Goal: Information Seeking & Learning: Check status

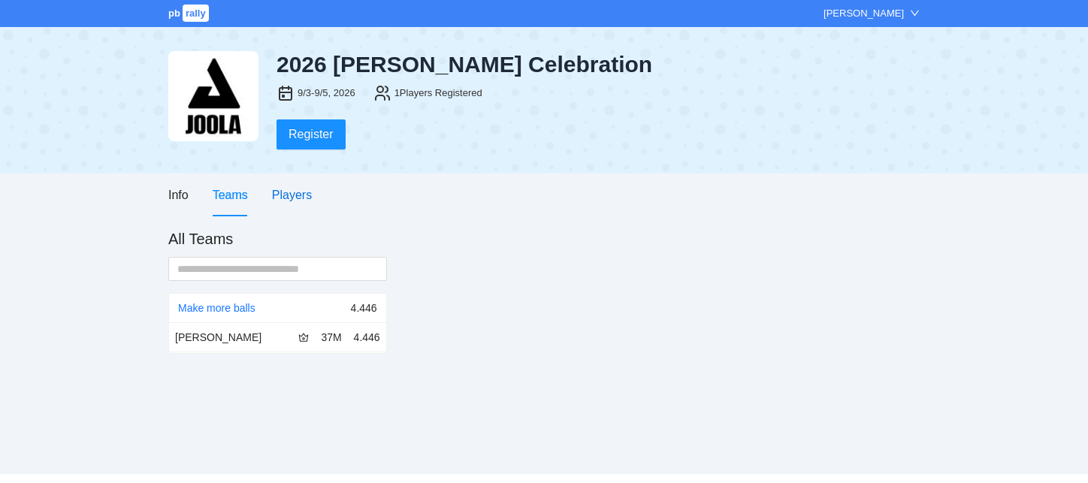
click at [295, 188] on div "Players" at bounding box center [292, 195] width 40 height 19
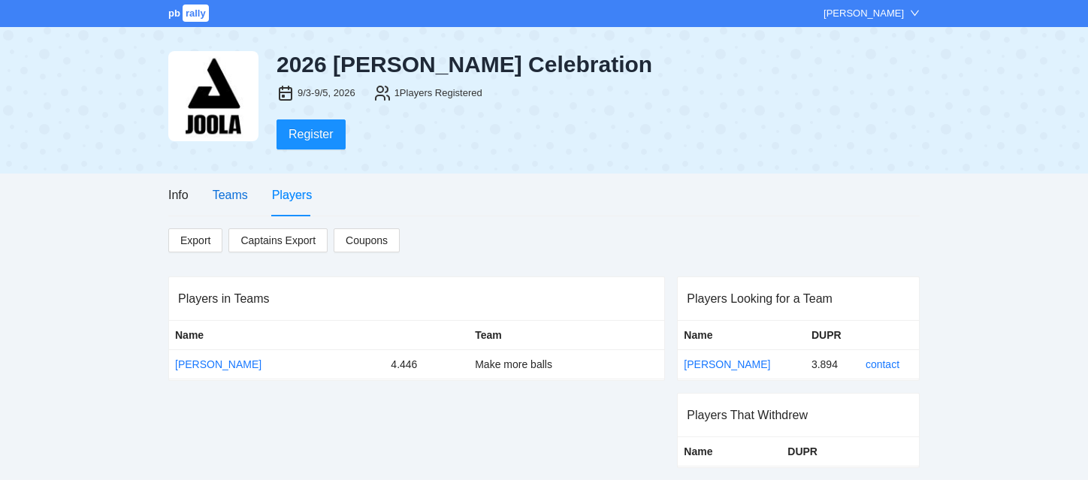
click at [235, 195] on div "Teams" at bounding box center [230, 195] width 35 height 19
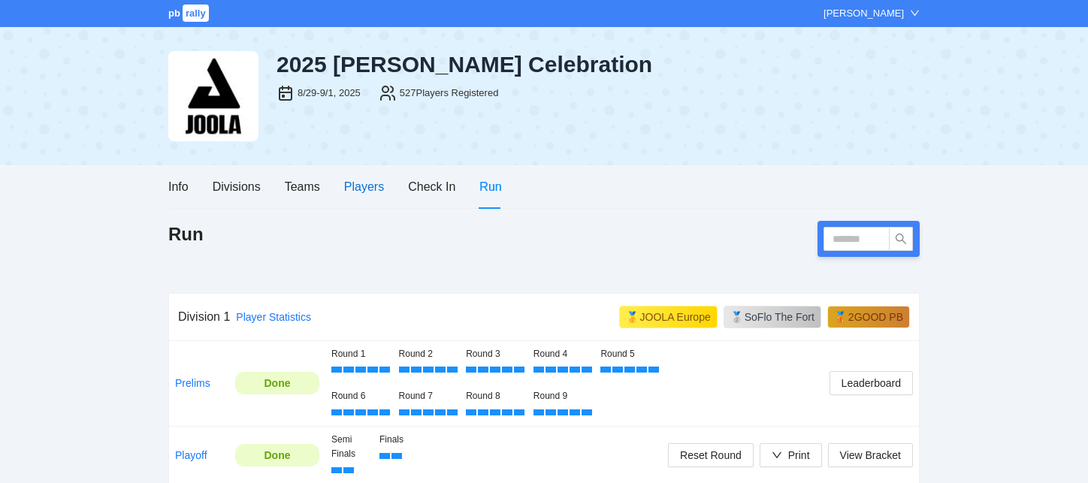
click at [354, 189] on div "Players" at bounding box center [364, 186] width 40 height 19
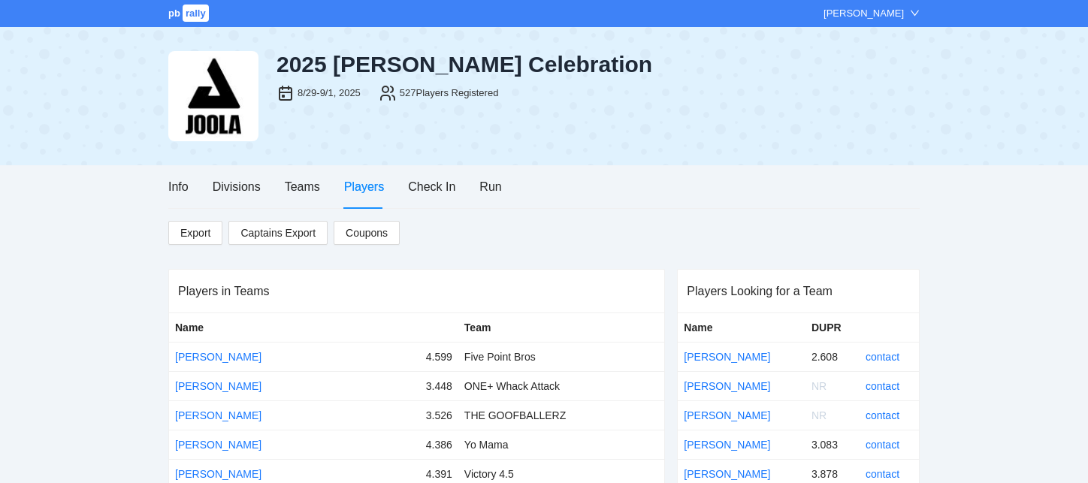
scroll to position [11758, 0]
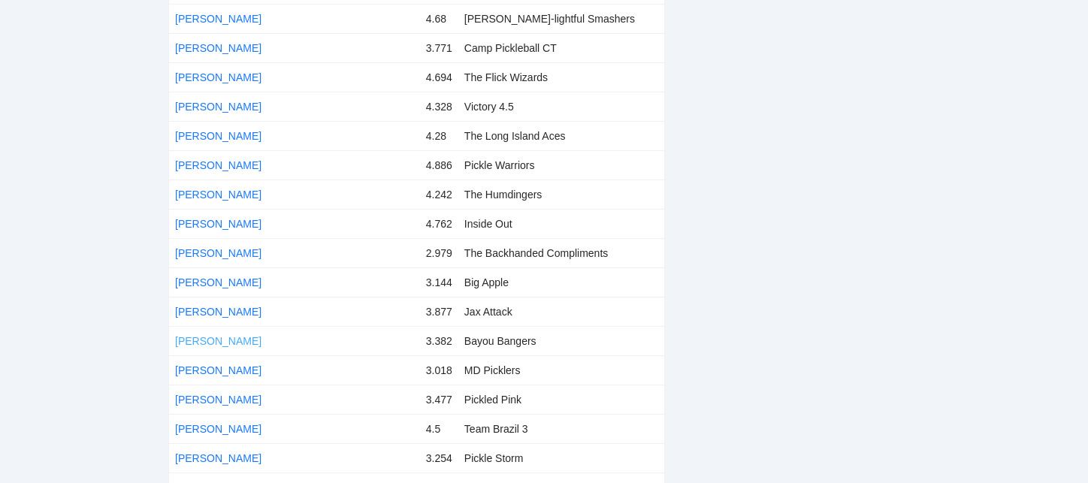
click at [221, 335] on link "[PERSON_NAME]" at bounding box center [218, 341] width 86 height 12
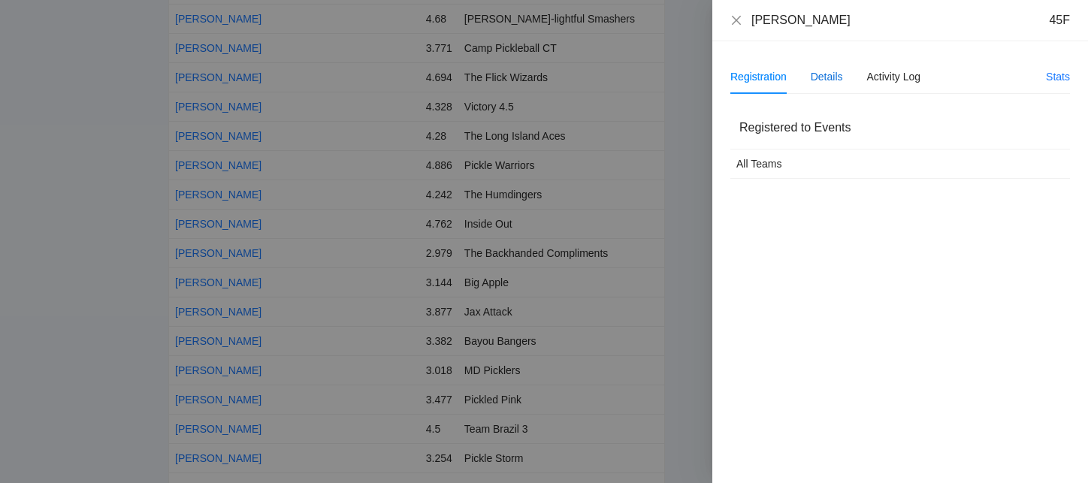
click at [833, 77] on div "Details" at bounding box center [827, 76] width 32 height 17
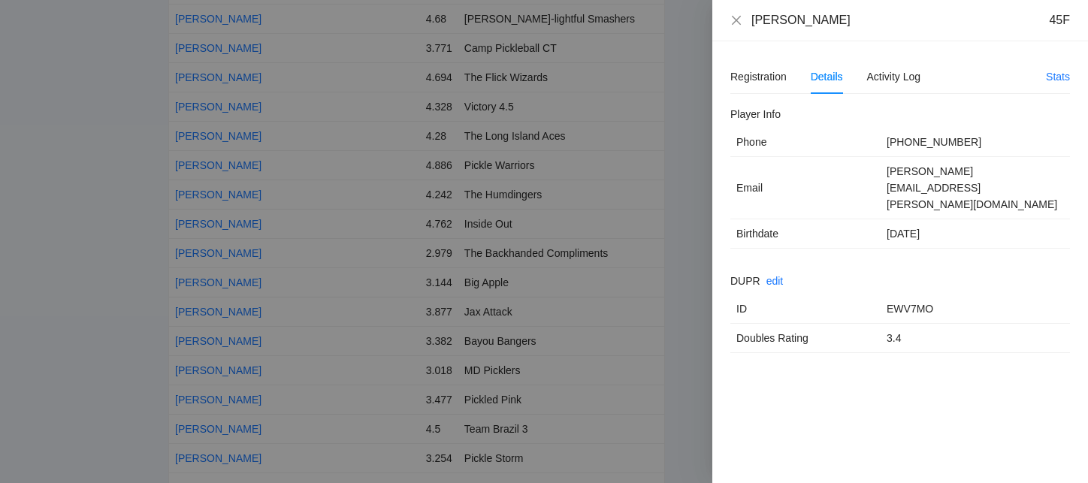
click at [893, 295] on td "EWV7MO" at bounding box center [975, 309] width 189 height 29
copy td "EWV7MO"
click at [643, 143] on div at bounding box center [544, 241] width 1088 height 483
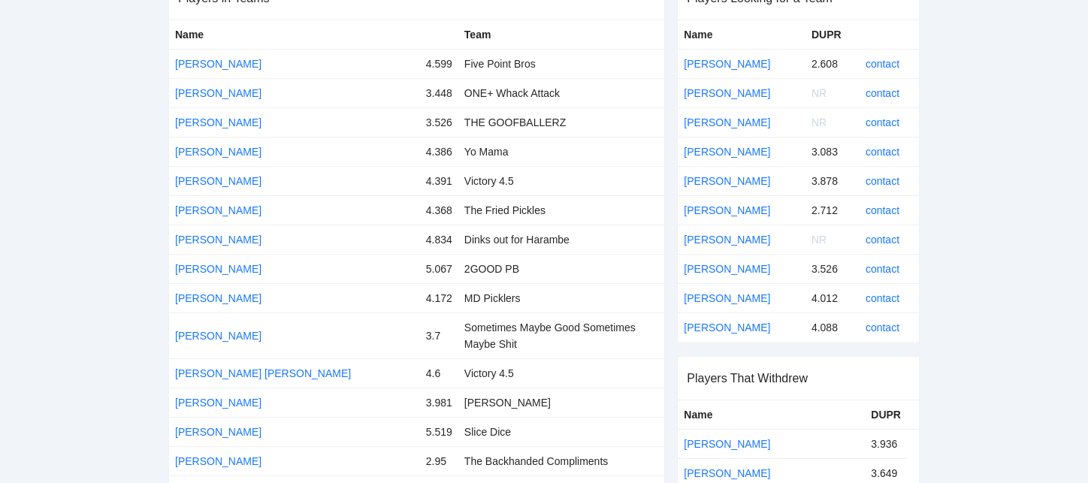
scroll to position [0, 0]
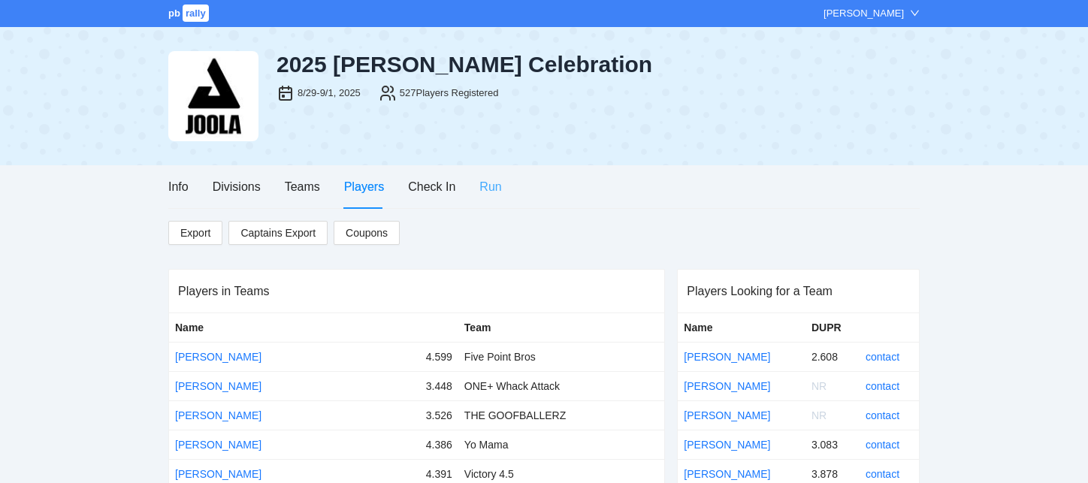
click at [485, 197] on div "Run" at bounding box center [490, 186] width 22 height 43
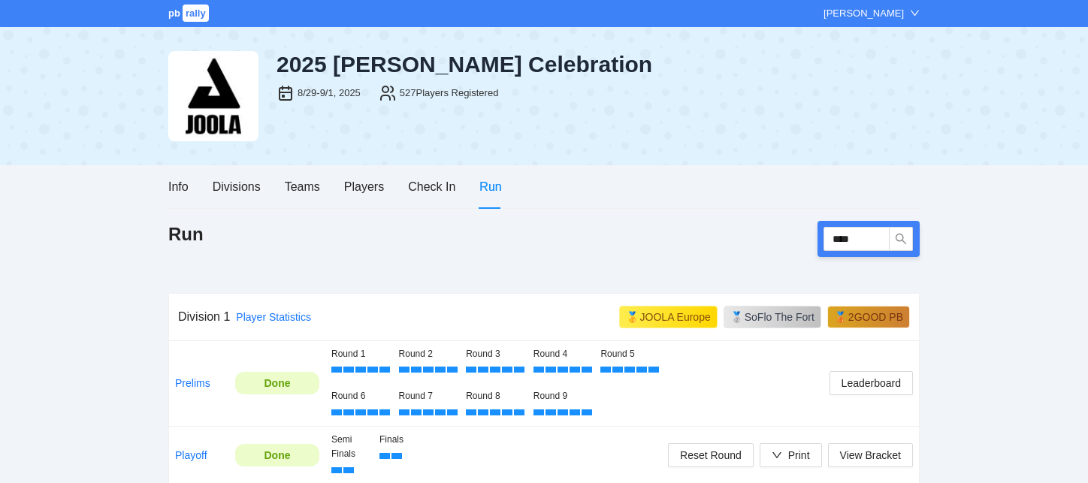
type input "****"
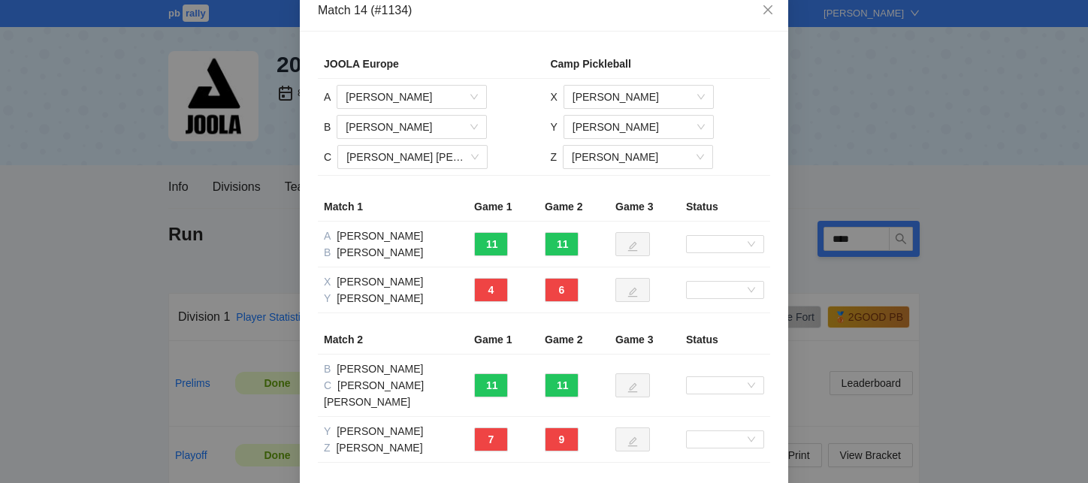
scroll to position [26, 0]
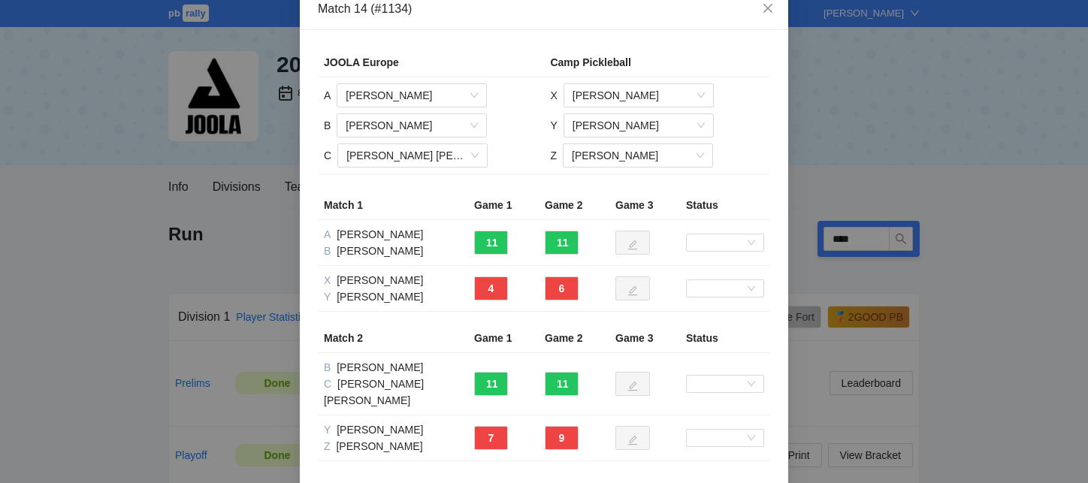
click at [415, 248] on div "B [PERSON_NAME]" at bounding box center [393, 251] width 138 height 17
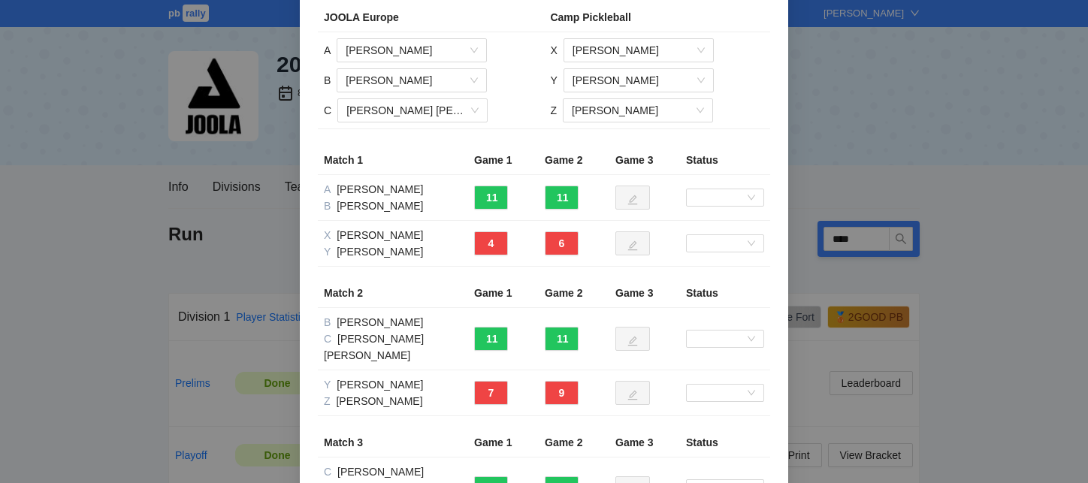
scroll to position [70, 0]
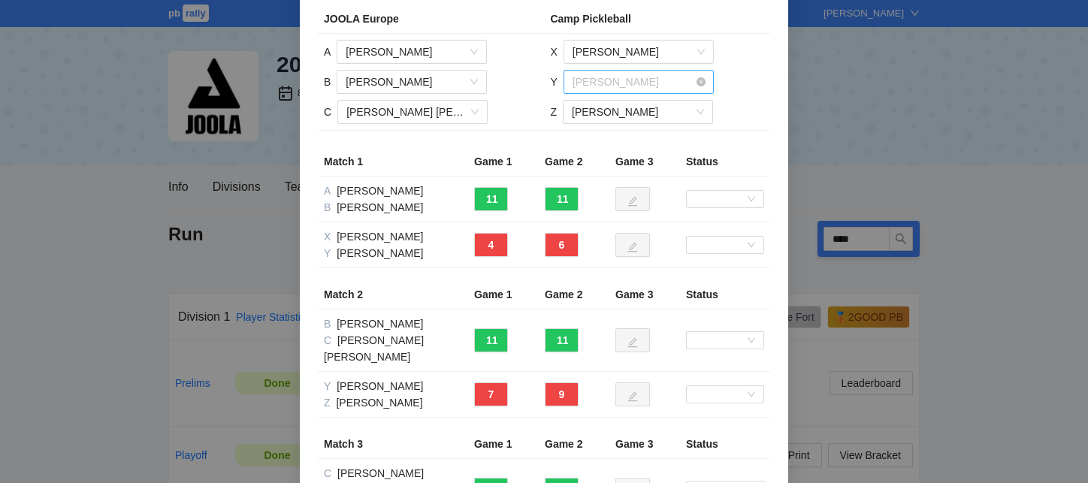
click at [612, 71] on span "[PERSON_NAME]" at bounding box center [639, 82] width 132 height 23
click at [767, 78] on td "X [PERSON_NAME] Y [PERSON_NAME] Z [PERSON_NAME]" at bounding box center [657, 82] width 226 height 97
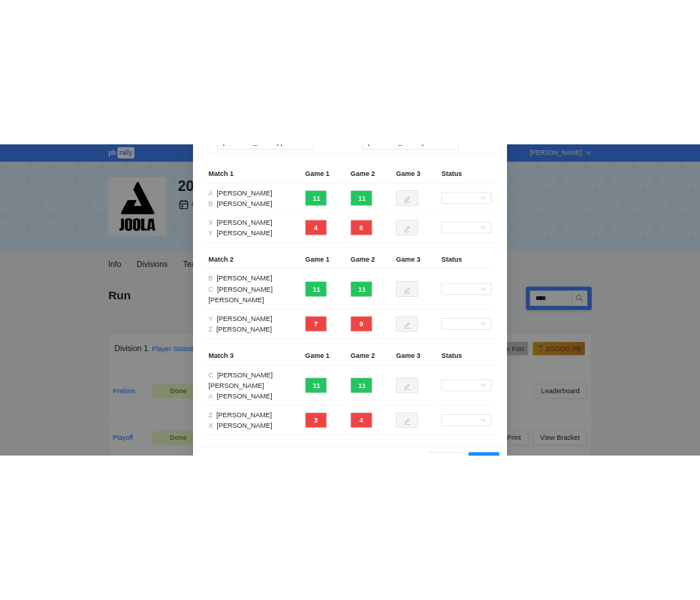
scroll to position [183, 0]
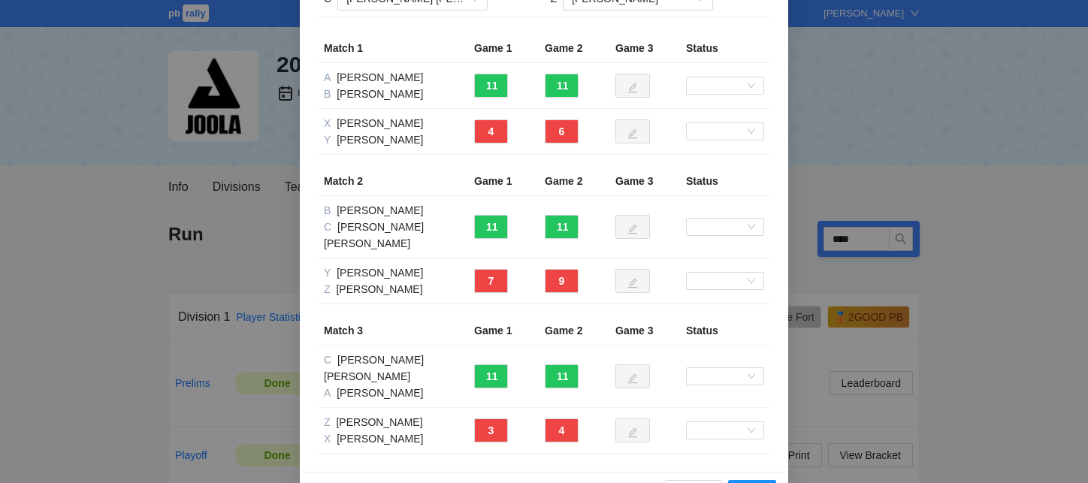
click at [414, 132] on div "Y [PERSON_NAME]" at bounding box center [393, 140] width 138 height 17
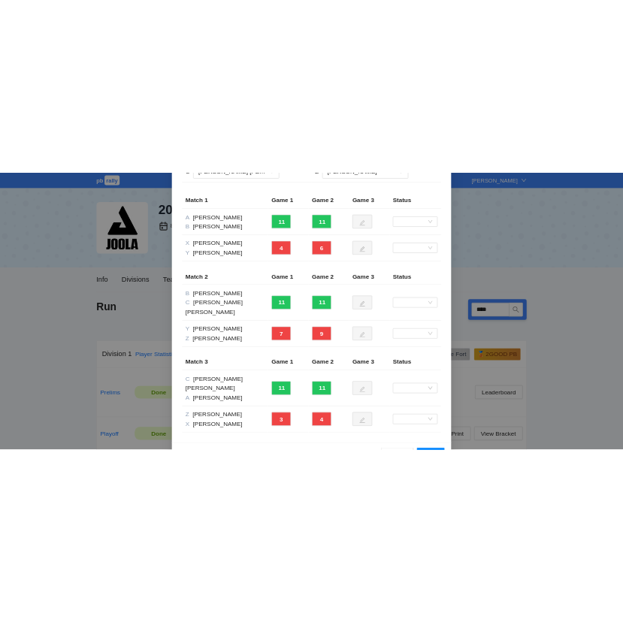
scroll to position [58, 0]
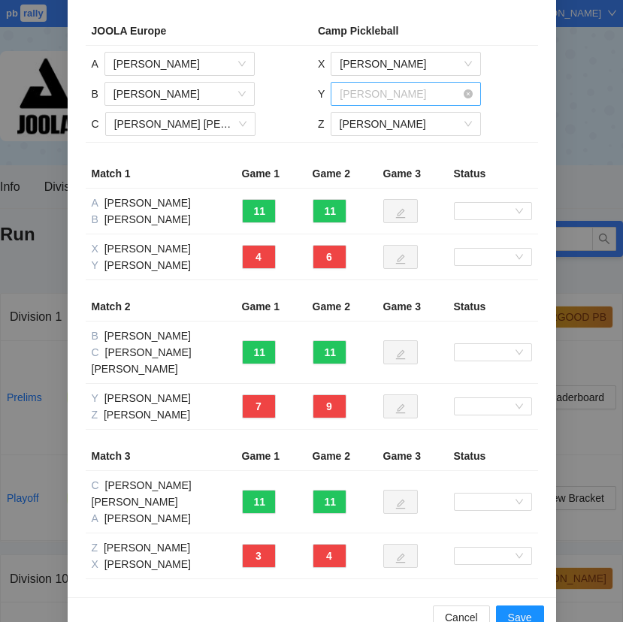
click at [364, 92] on span "[PERSON_NAME]" at bounding box center [406, 94] width 132 height 23
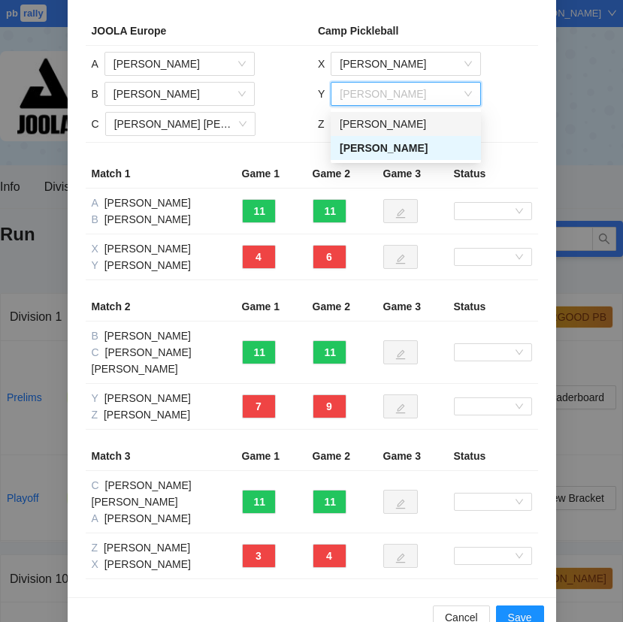
click at [498, 92] on td "X [PERSON_NAME] Y [PERSON_NAME] Z [PERSON_NAME]" at bounding box center [425, 94] width 226 height 97
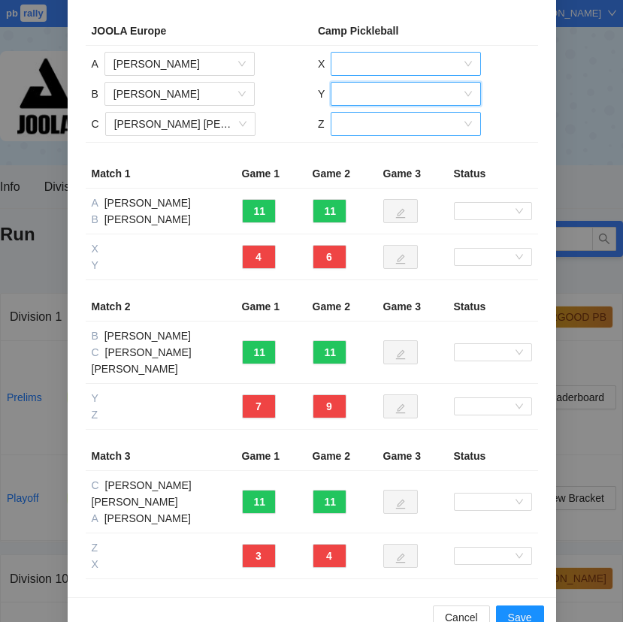
click at [445, 95] on input "search" at bounding box center [401, 94] width 122 height 23
click at [461, 482] on div "Cancel Save" at bounding box center [312, 617] width 488 height 40
click at [460, 482] on span "Cancel" at bounding box center [461, 617] width 33 height 17
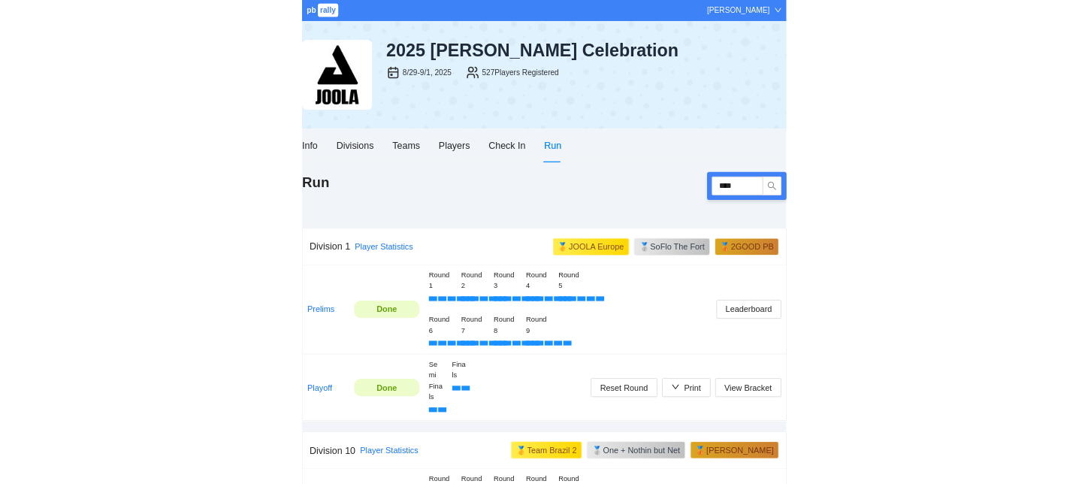
scroll to position [43, 0]
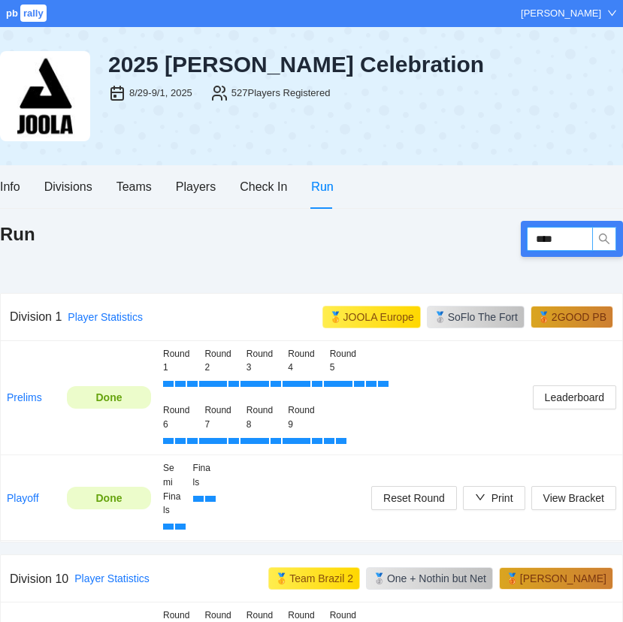
click at [598, 240] on icon "search" at bounding box center [604, 239] width 12 height 12
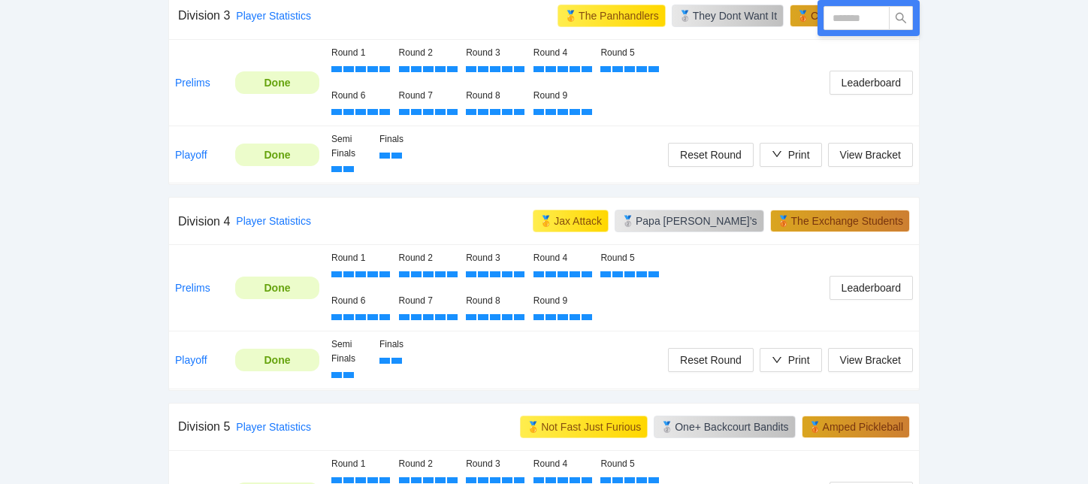
scroll to position [1130, 0]
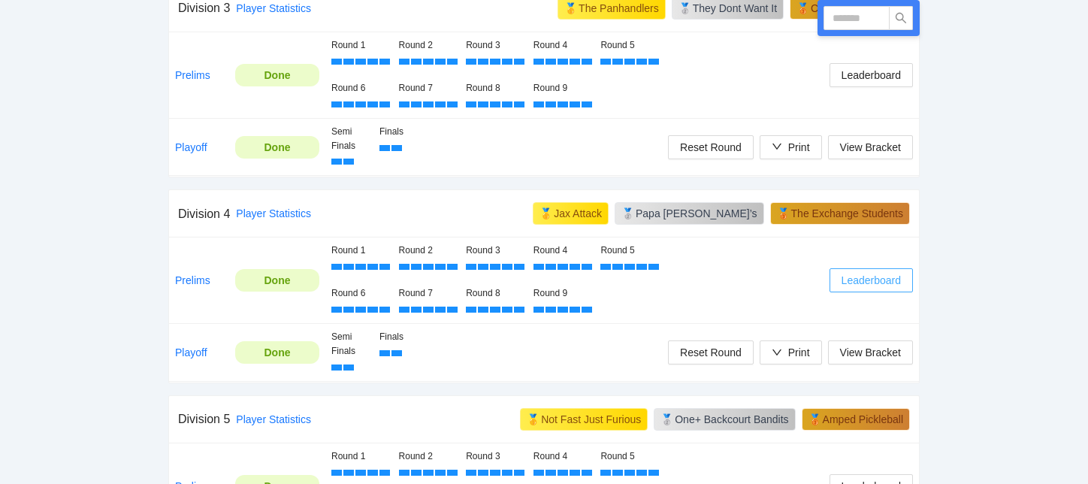
click at [844, 288] on span "Leaderboard" at bounding box center [871, 280] width 59 height 17
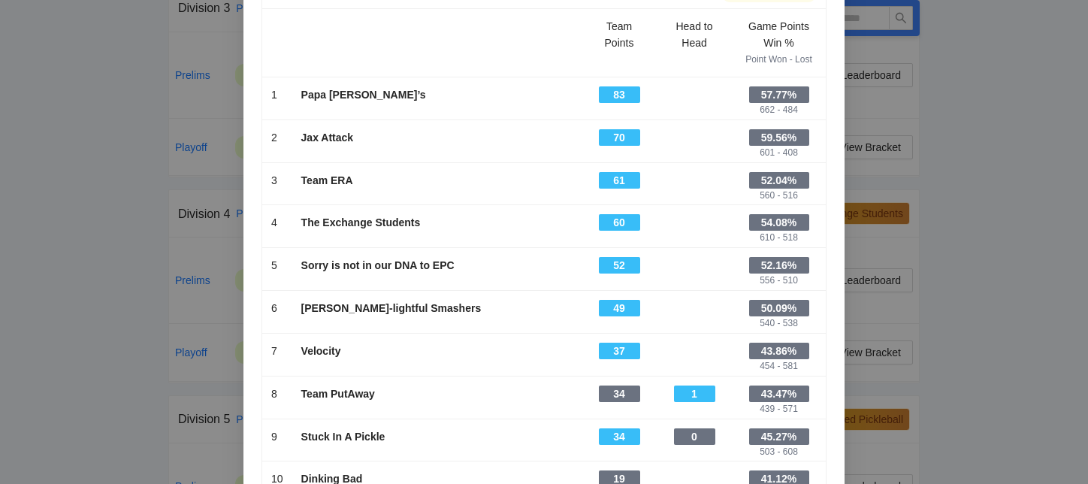
scroll to position [61, 0]
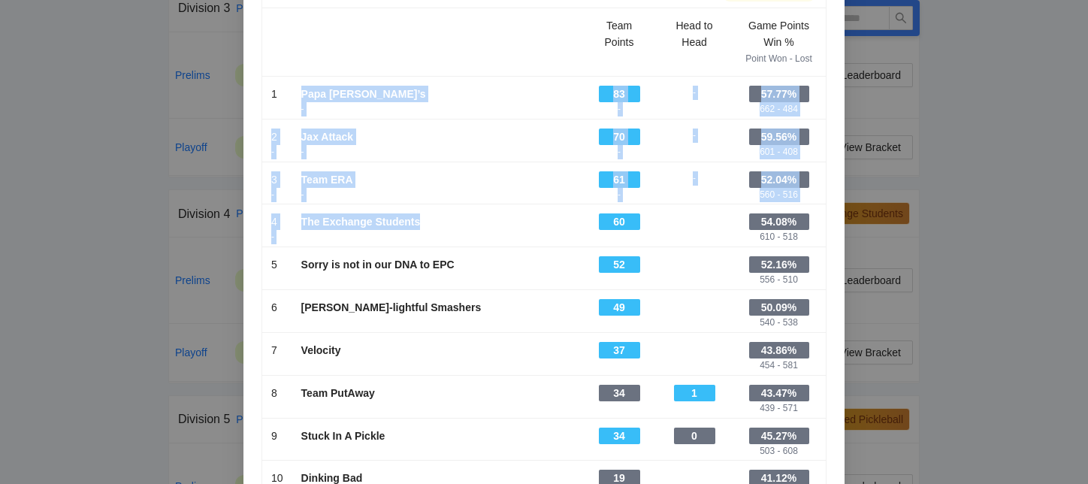
drag, startPoint x: 304, startPoint y: 92, endPoint x: 466, endPoint y: 224, distance: 208.8
click at [466, 224] on tbody "Scroll right to see all columns → Team Points Head to Head Game Points Win % Po…" at bounding box center [544, 255] width 564 height 495
click at [466, 224] on div "The Exchange Students" at bounding box center [436, 221] width 271 height 17
drag, startPoint x: 449, startPoint y: 228, endPoint x: 264, endPoint y: 86, distance: 233.7
click at [264, 86] on tbody "Scroll right to see all columns → Team Points Head to Head Game Points Win % Po…" at bounding box center [544, 255] width 564 height 495
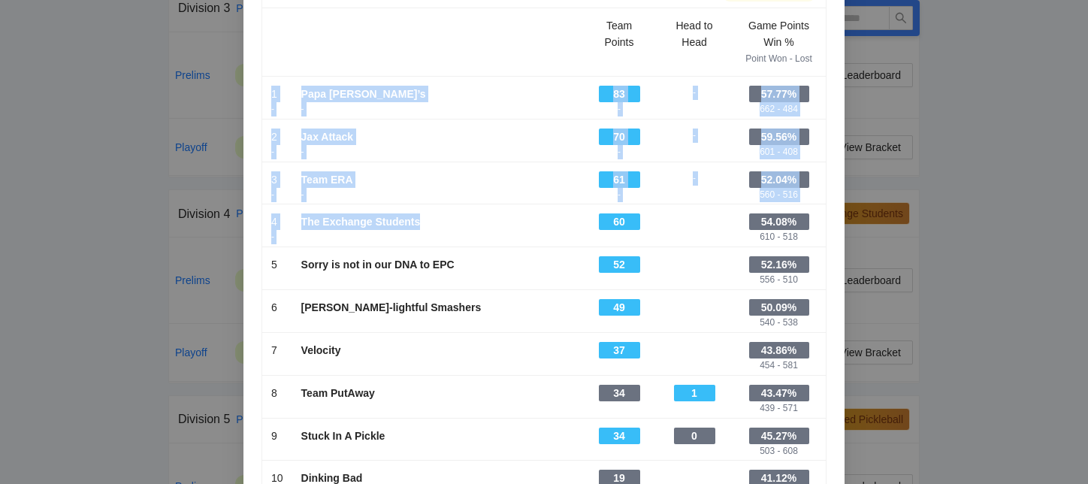
copy tbody "1 - Papa [PERSON_NAME]’s - 83 - - 57.77% 662 - 484 2 - Jax Attack - 70 - - 59.5…"
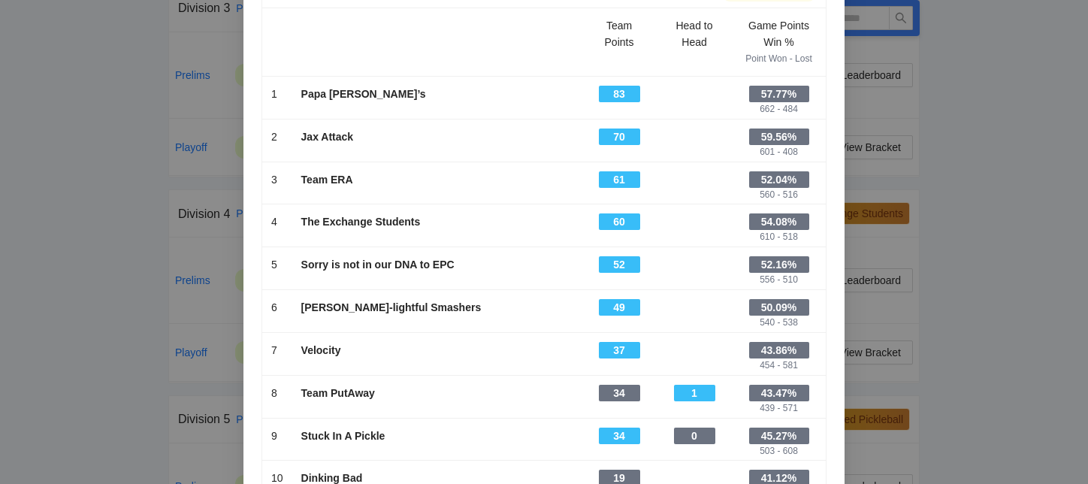
click at [972, 159] on div "Leaderboard Partial Results Scroll right to see all columns → Team Points Head …" at bounding box center [544, 242] width 1088 height 484
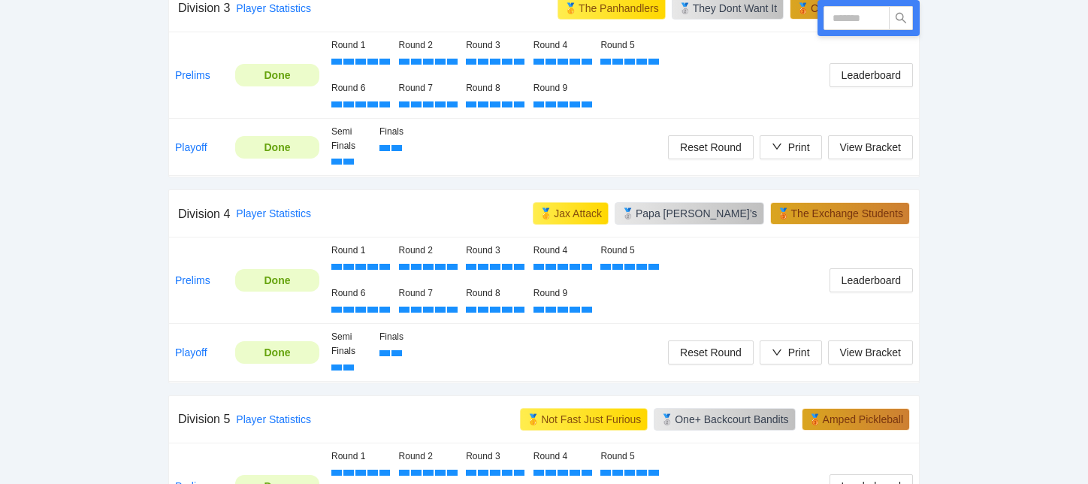
click at [385, 353] on div at bounding box center [385, 353] width 11 height 6
click at [345, 344] on div "Semi Finals" at bounding box center [349, 344] width 36 height 29
click at [195, 355] on link "Playoff" at bounding box center [191, 352] width 32 height 12
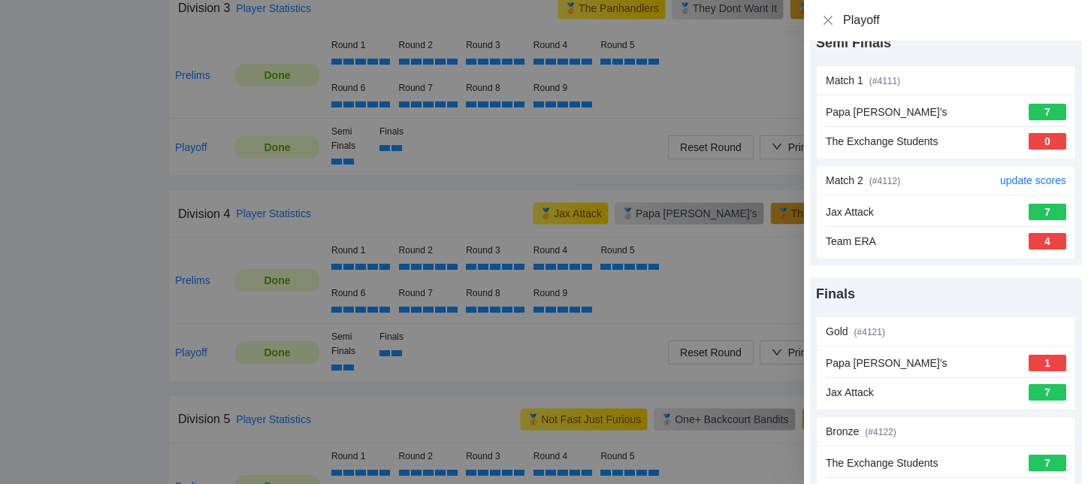
scroll to position [95, 0]
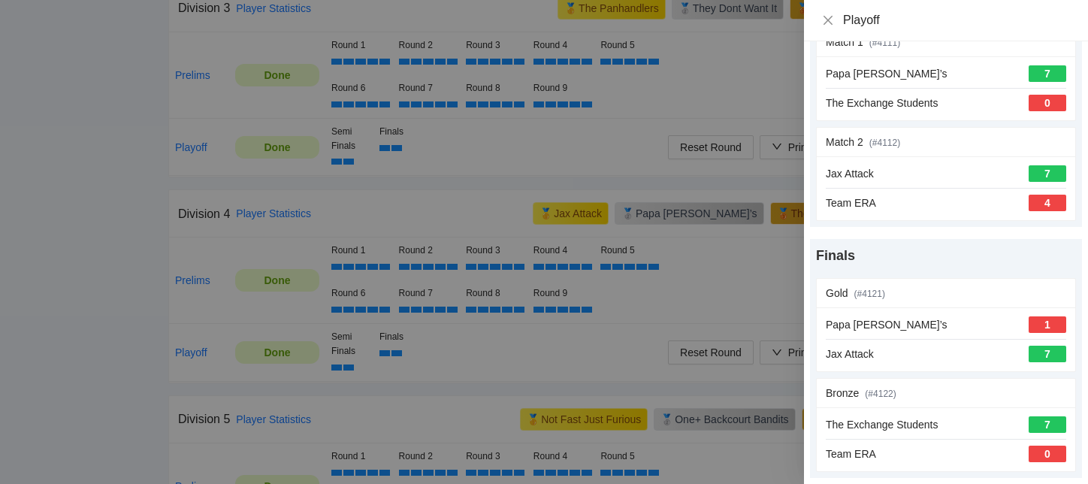
click at [771, 277] on div at bounding box center [544, 242] width 1088 height 484
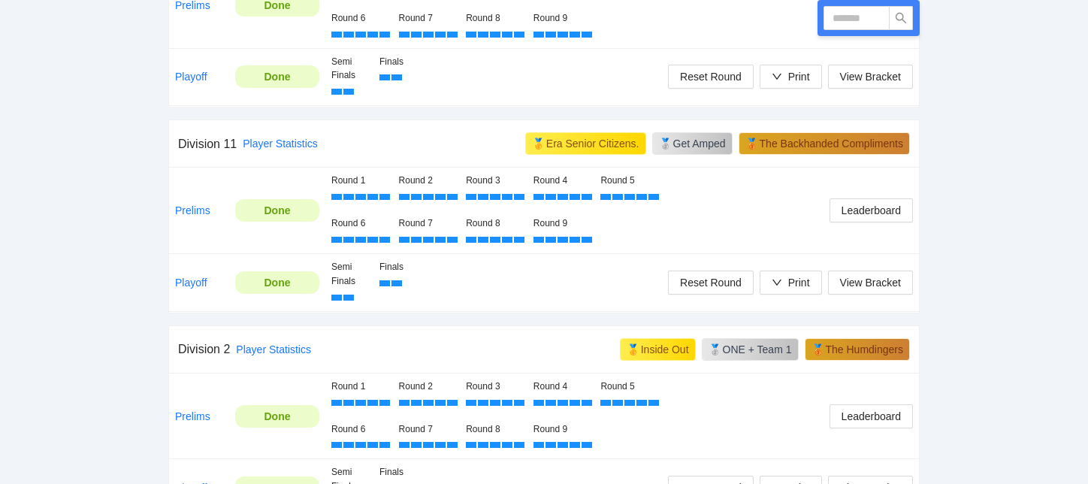
scroll to position [0, 0]
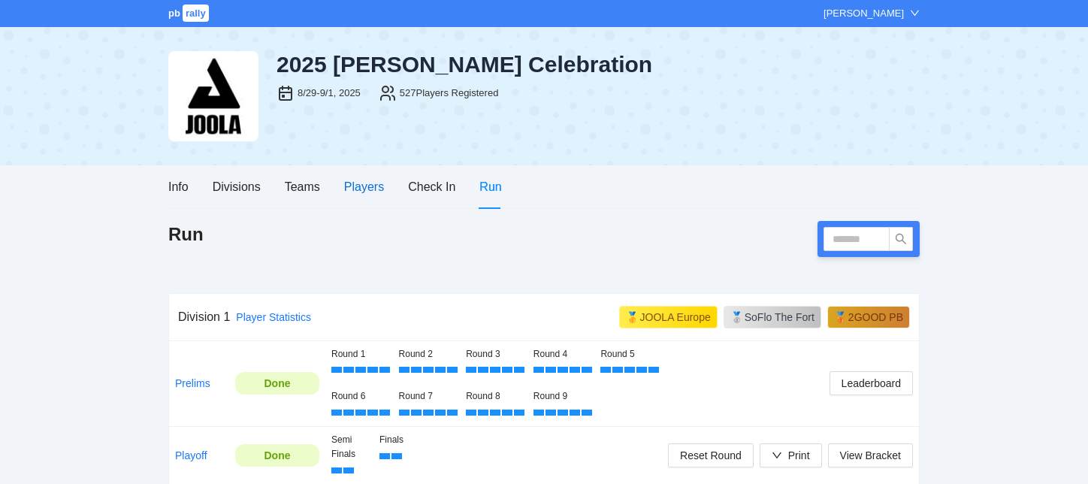
click at [372, 184] on div "Players" at bounding box center [364, 186] width 40 height 19
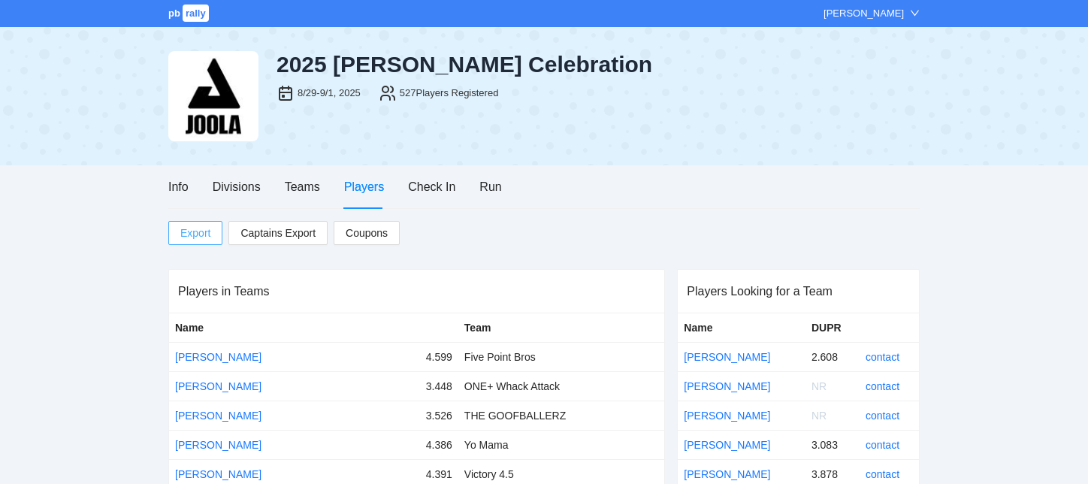
click at [183, 241] on span "Export" at bounding box center [195, 233] width 30 height 23
